Goal: Information Seeking & Learning: Learn about a topic

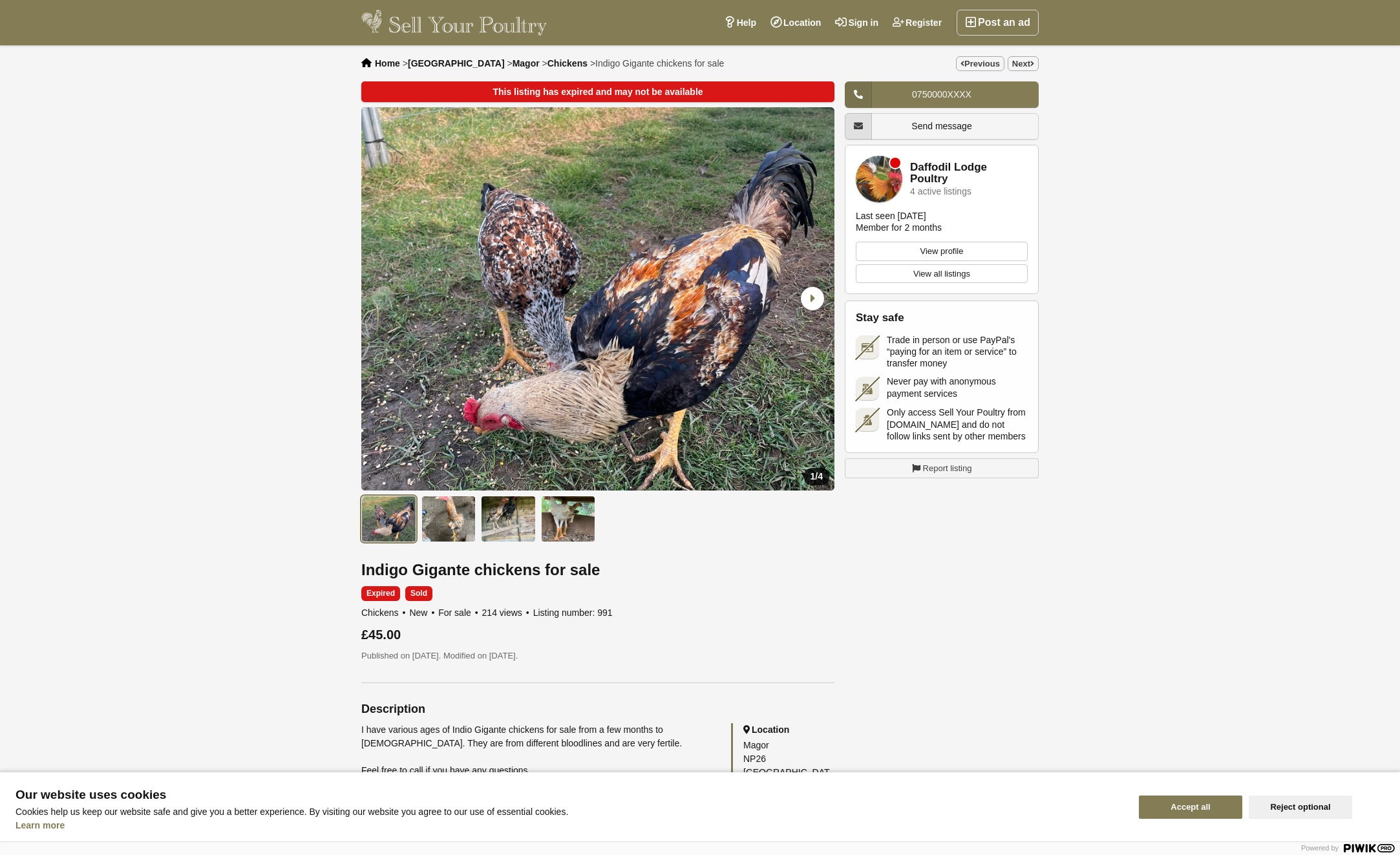
click at [576, 378] on img "1 / 4" at bounding box center [598, 299] width 473 height 384
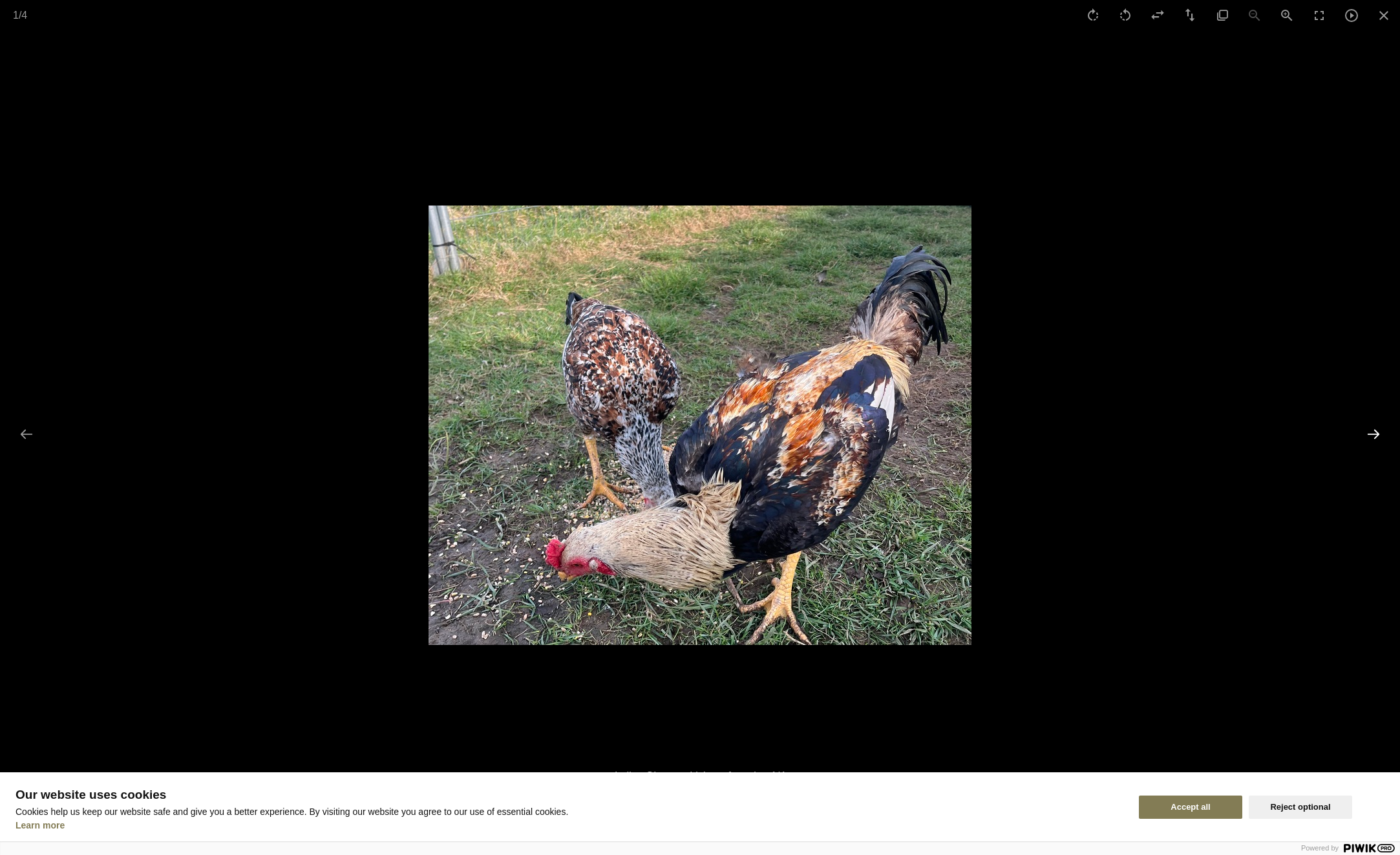
click at [1374, 434] on button "Next slide" at bounding box center [1373, 434] width 27 height 25
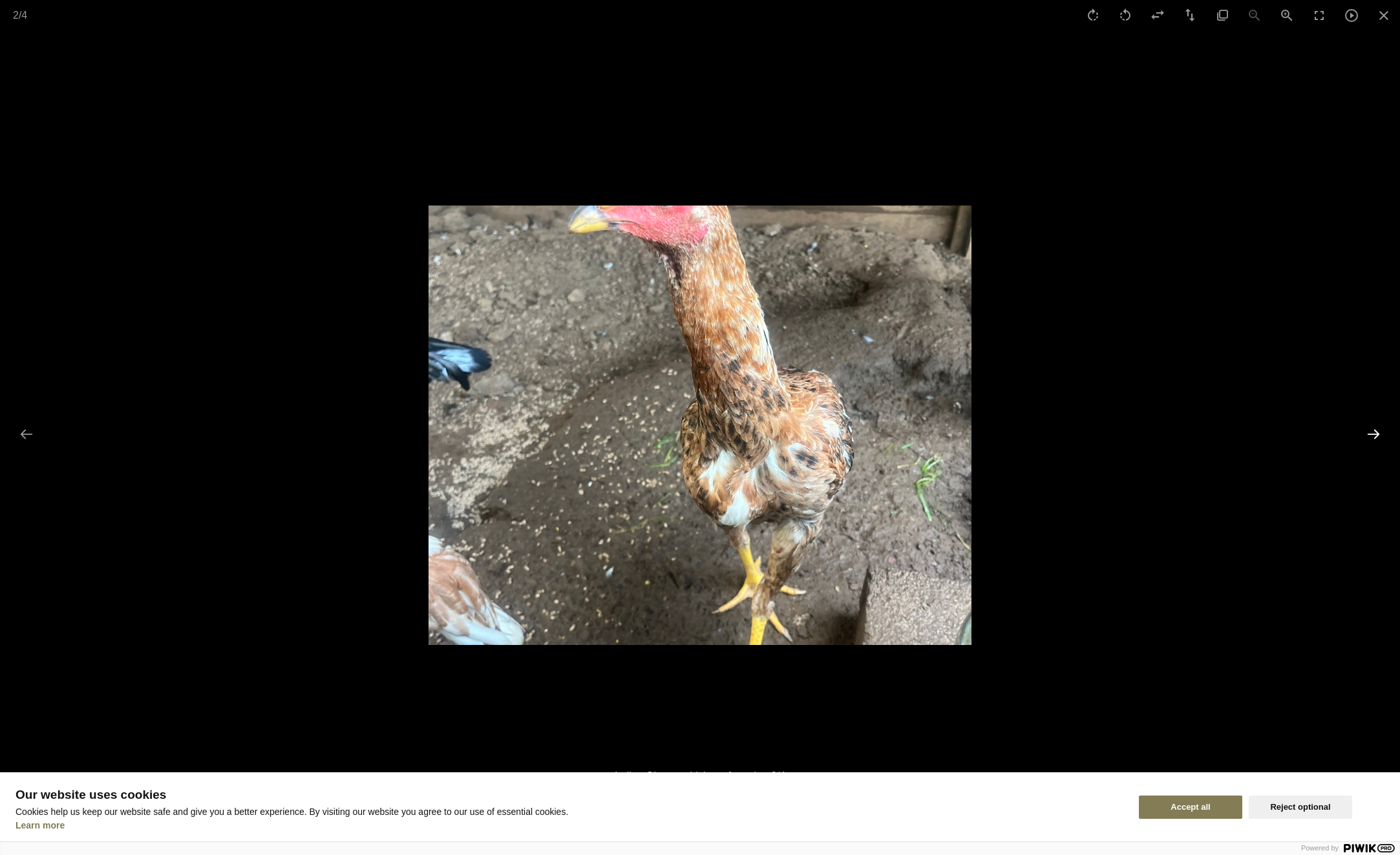
click at [1374, 434] on button "Next slide" at bounding box center [1373, 434] width 27 height 25
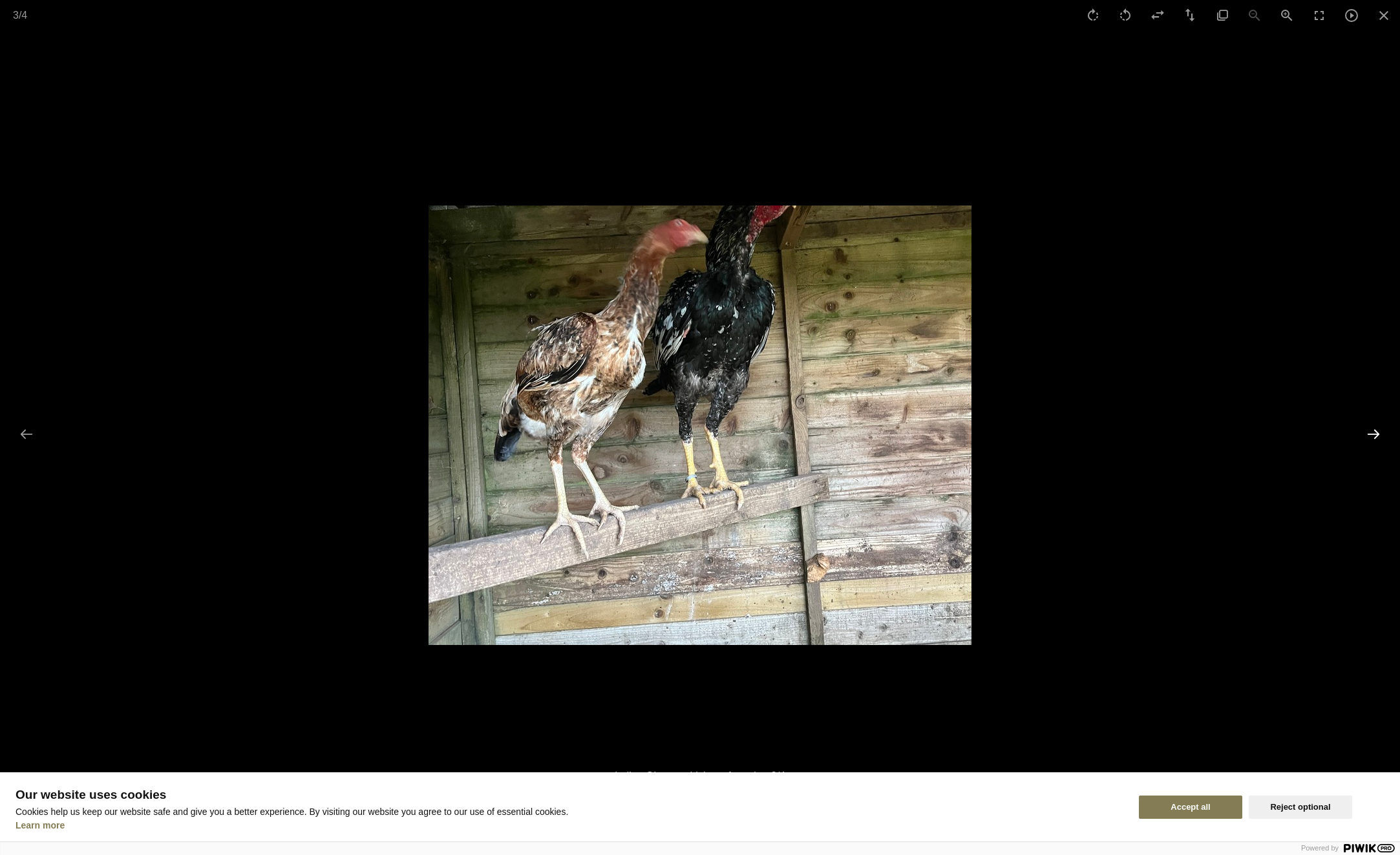
click at [1374, 434] on button "Next slide" at bounding box center [1373, 434] width 27 height 25
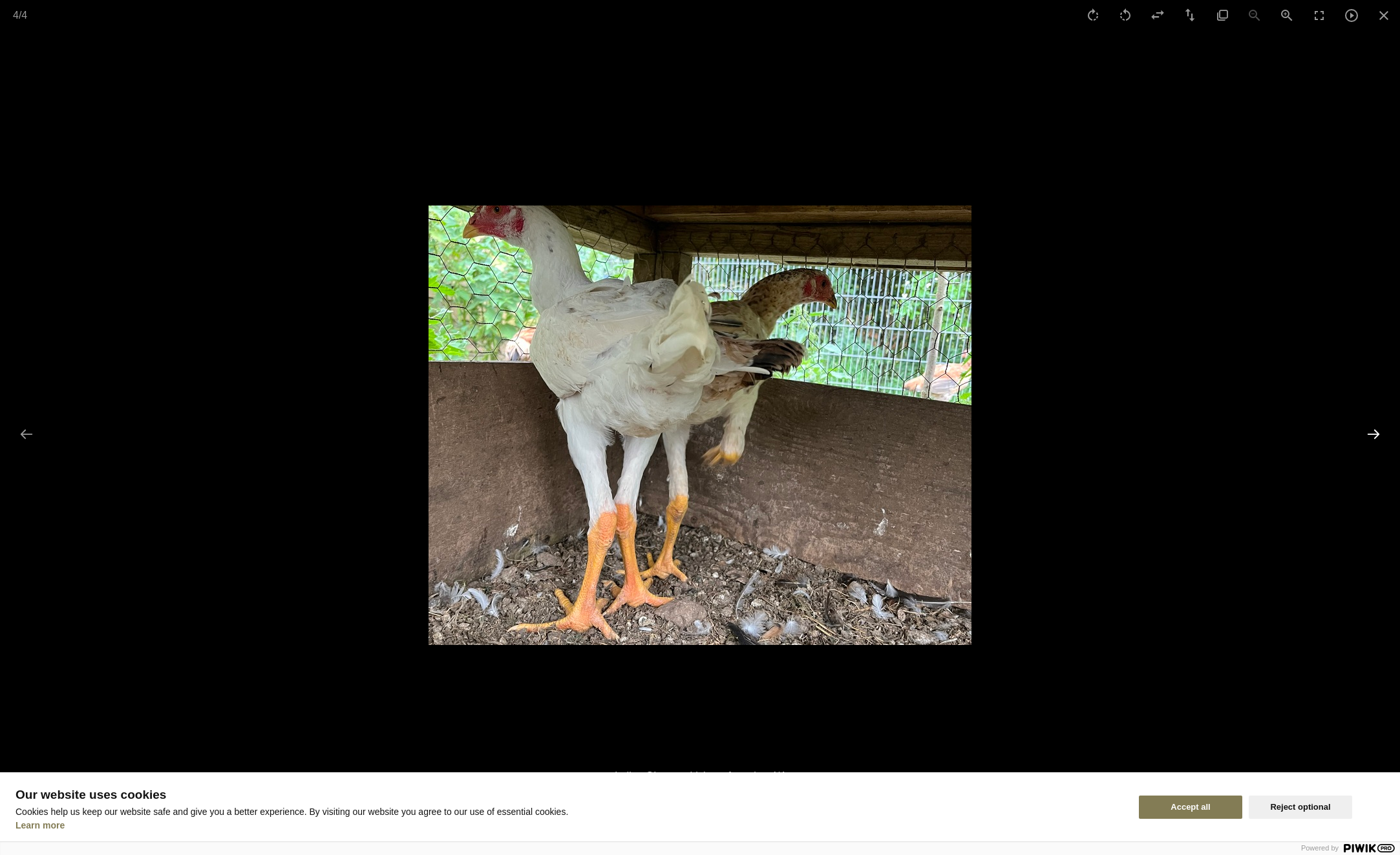
click at [1374, 434] on button "Next slide" at bounding box center [1373, 434] width 27 height 25
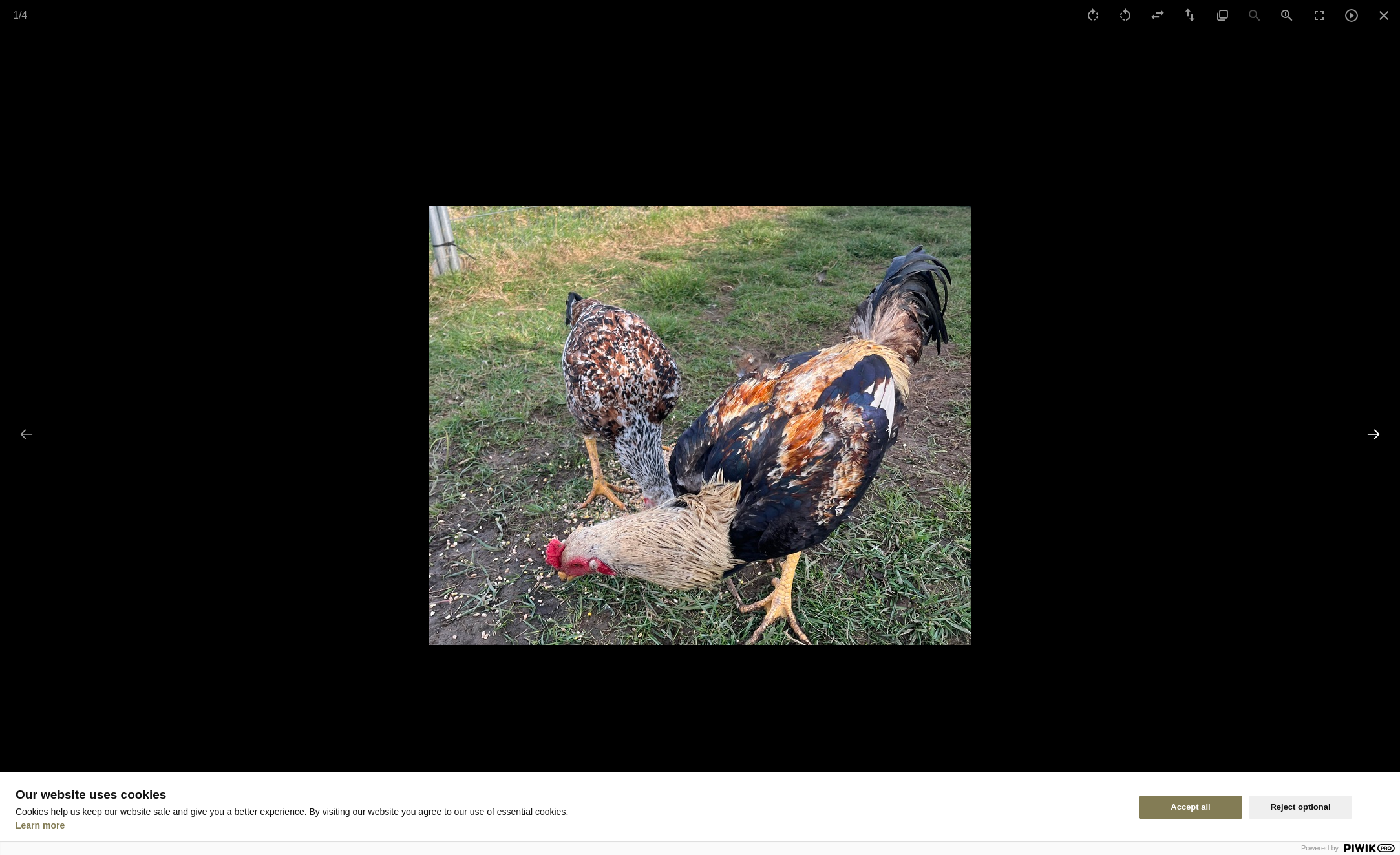
click at [1374, 434] on button "Next slide" at bounding box center [1373, 434] width 27 height 25
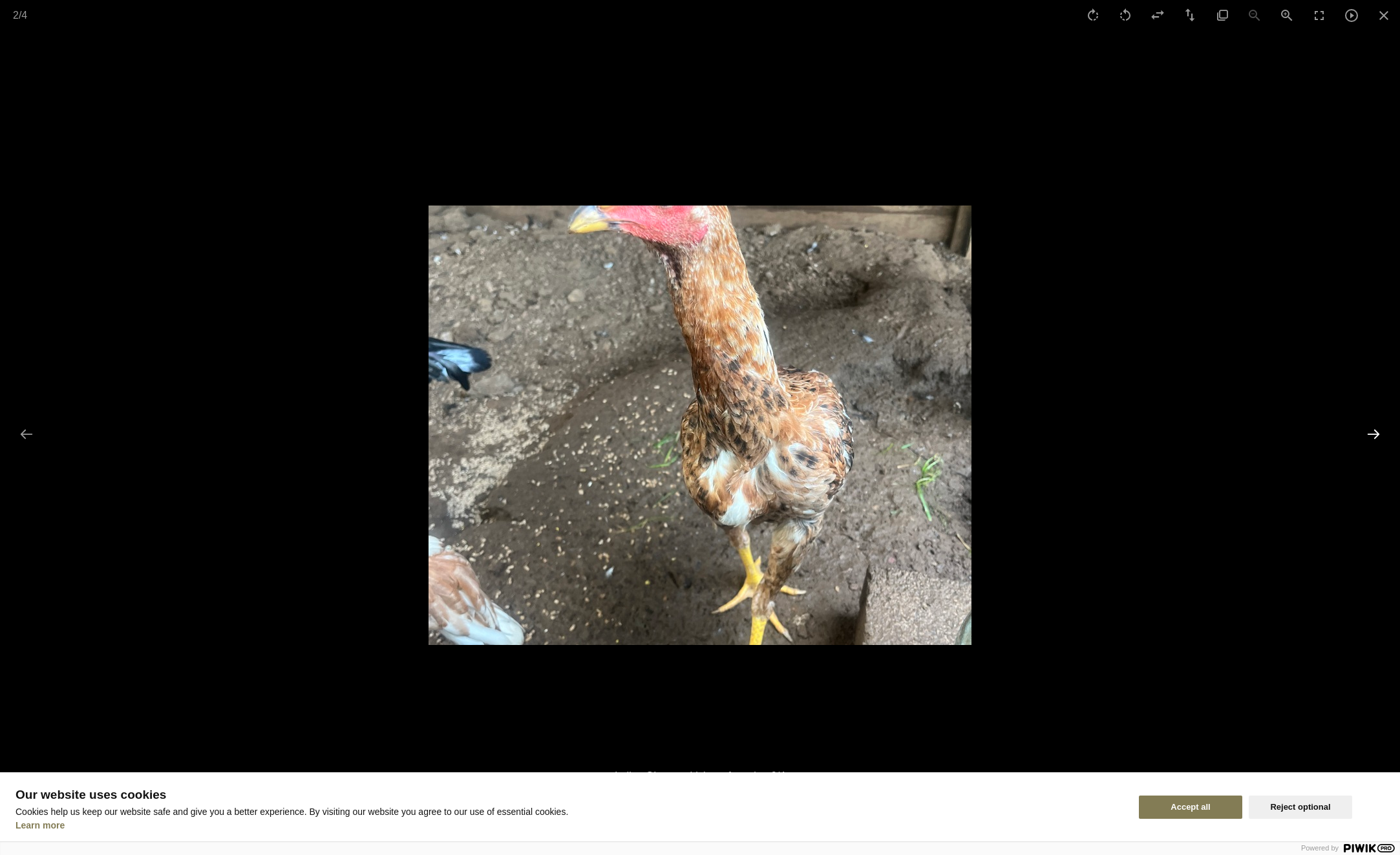
click at [1374, 434] on button "Next slide" at bounding box center [1373, 434] width 27 height 25
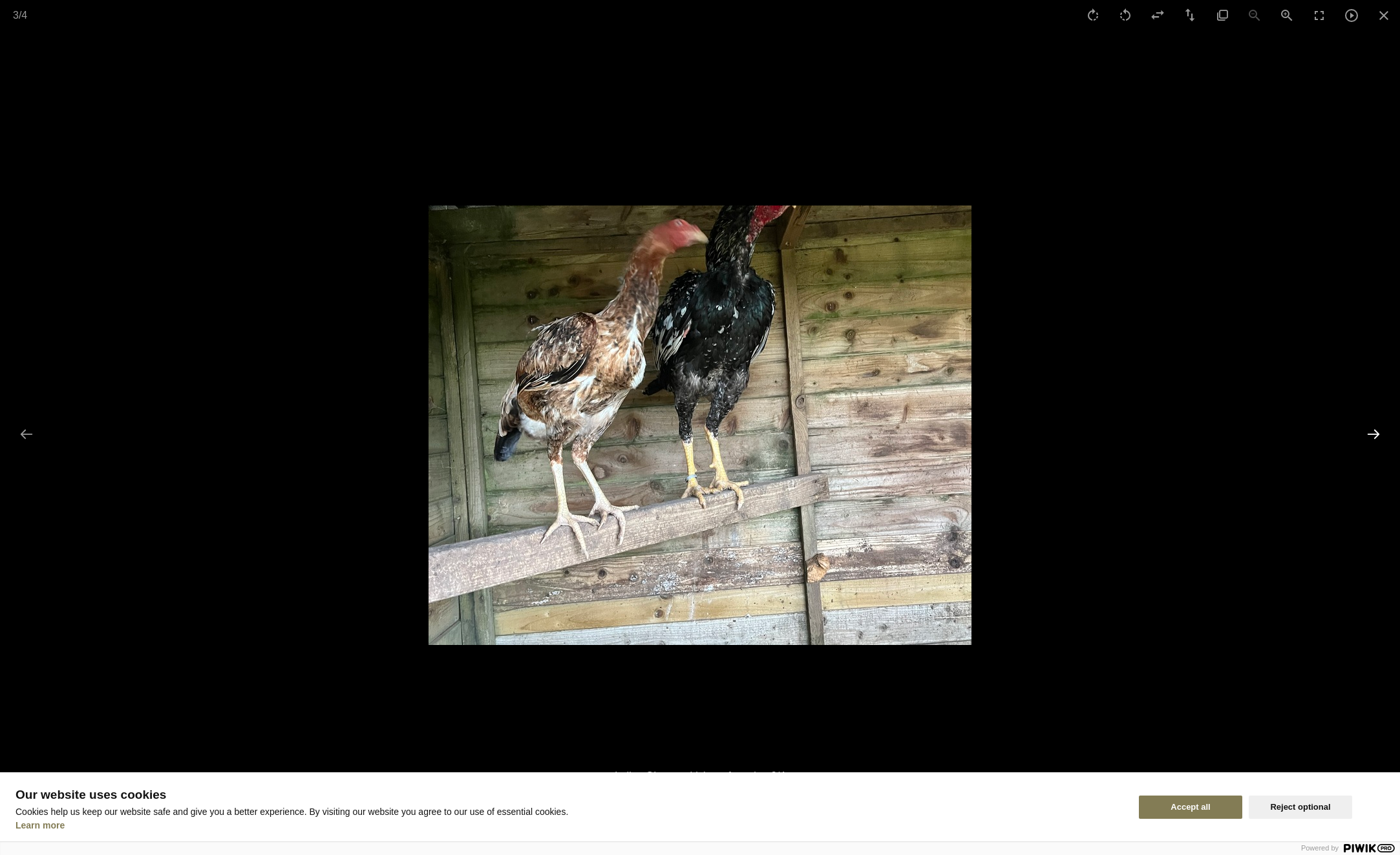
click at [1374, 434] on button "Next slide" at bounding box center [1373, 434] width 27 height 25
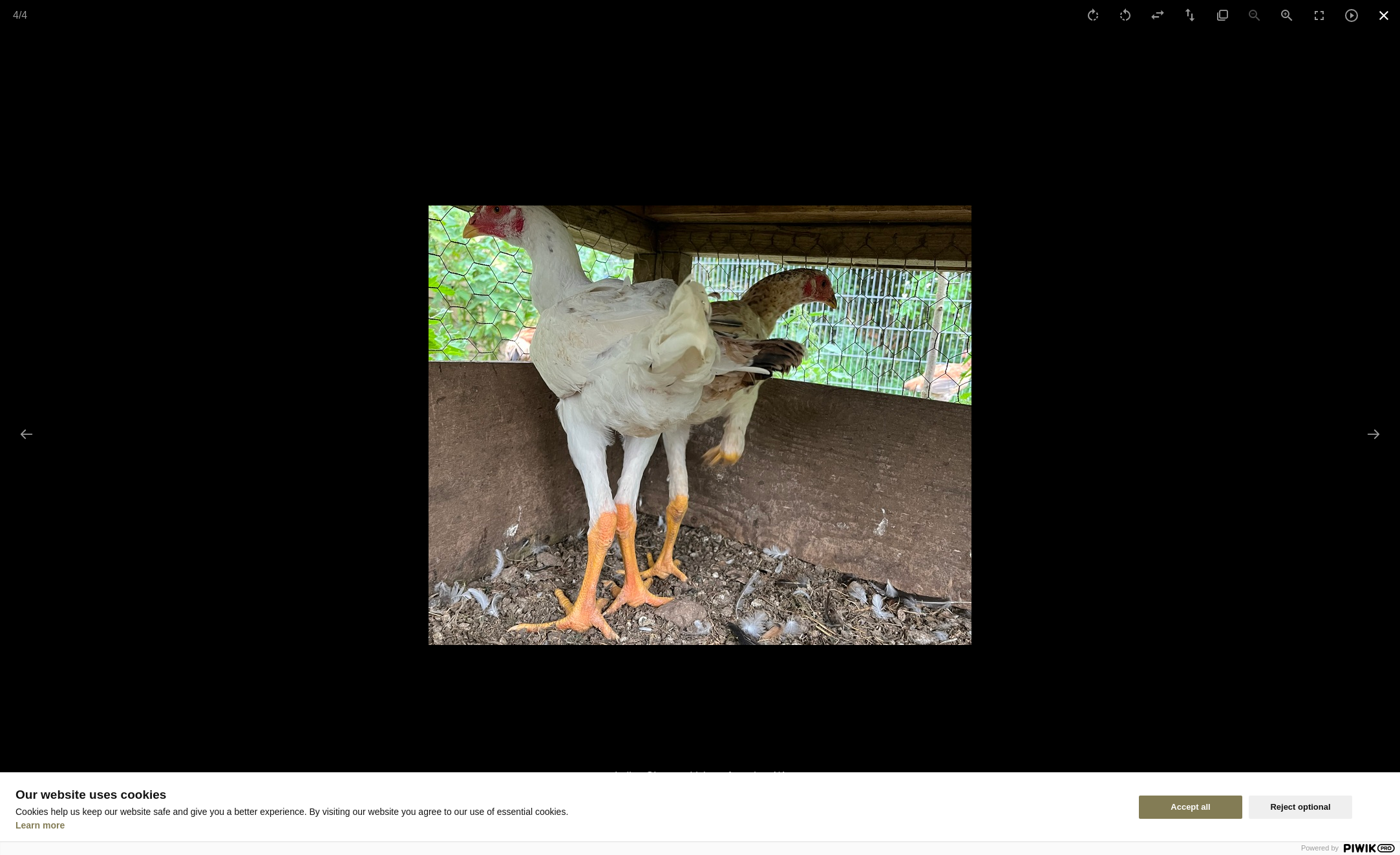
click at [1386, 11] on button "Close gallery" at bounding box center [1384, 15] width 33 height 30
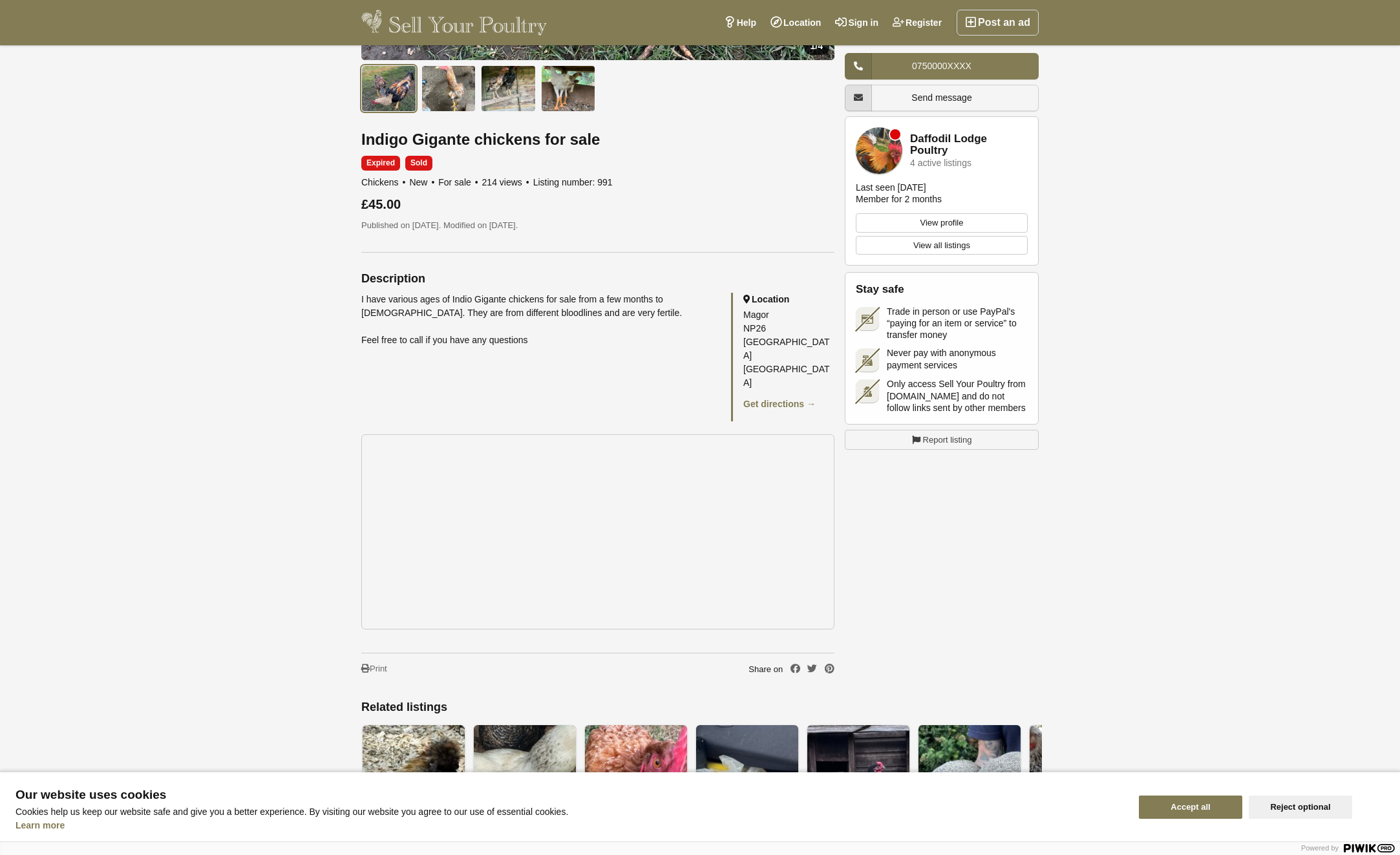
scroll to position [740, 0]
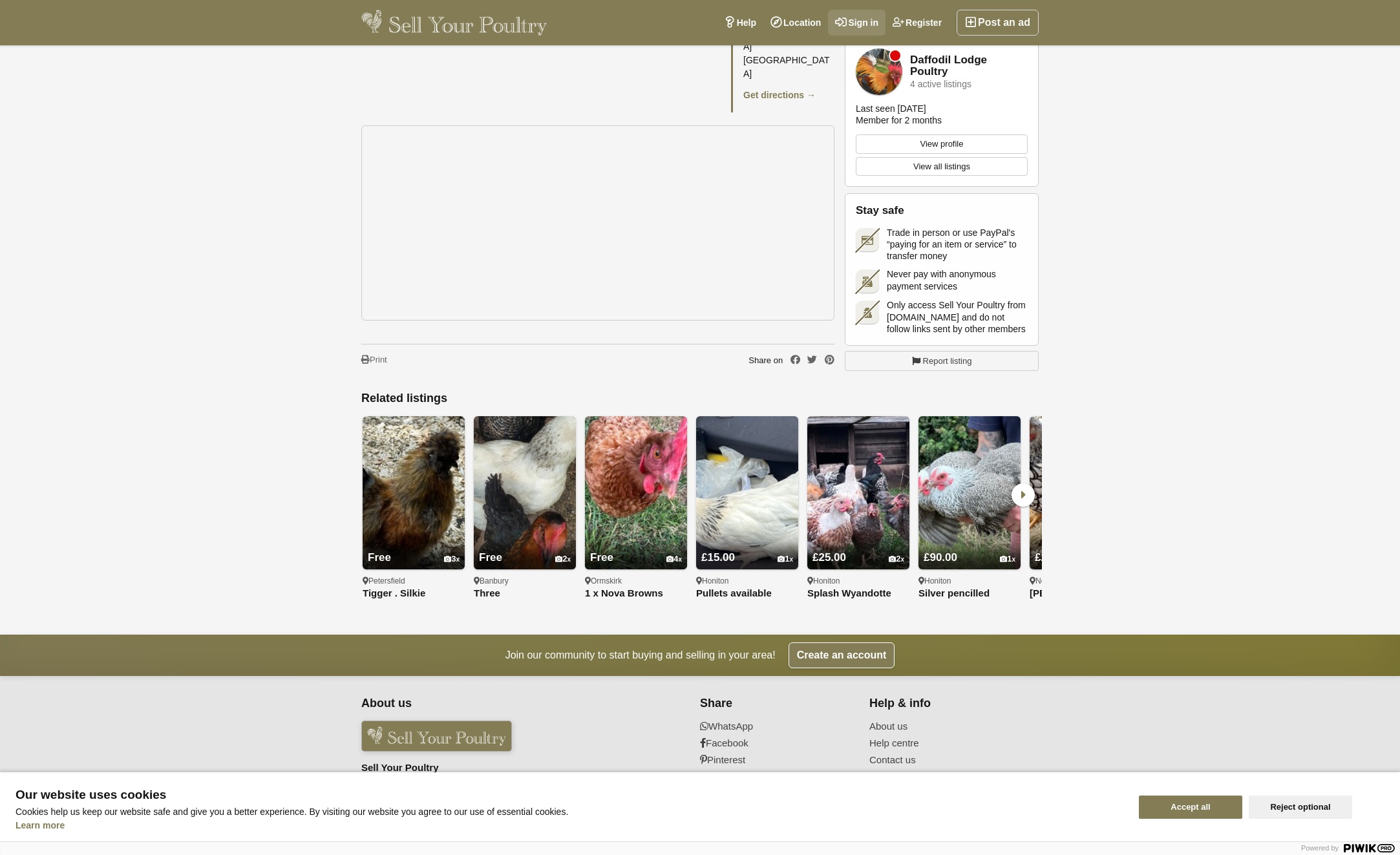
drag, startPoint x: 813, startPoint y: 13, endPoint x: 845, endPoint y: 19, distance: 32.6
